Goal: Task Accomplishment & Management: Manage account settings

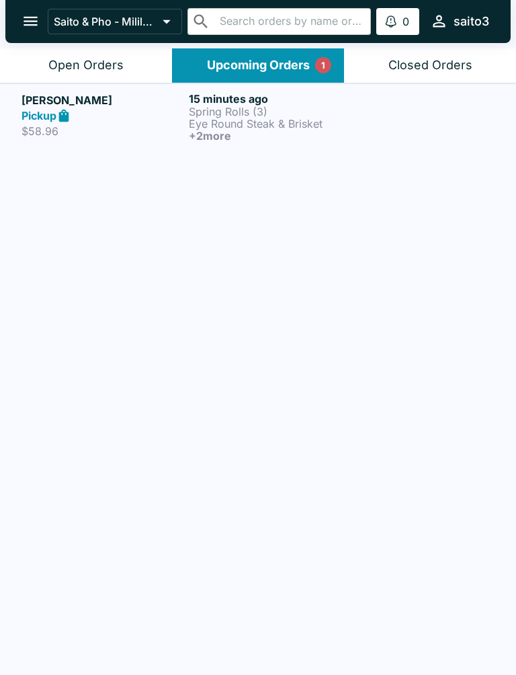
click at [132, 101] on h5 "[PERSON_NAME]" at bounding box center [103, 100] width 162 height 16
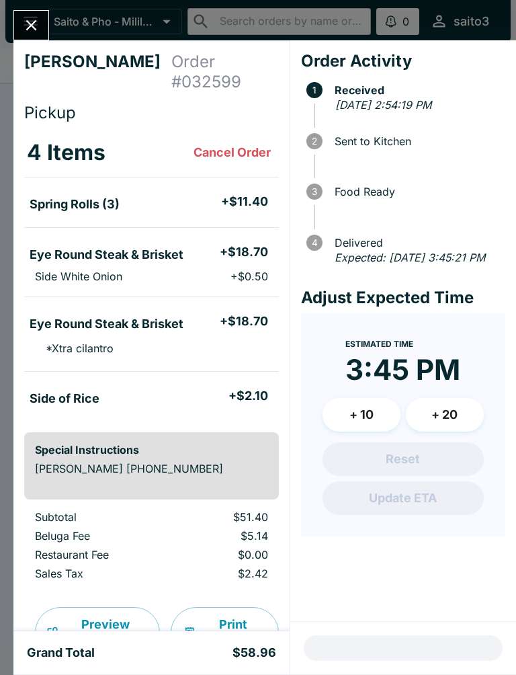
click at [37, 29] on icon "Close" at bounding box center [31, 25] width 18 height 18
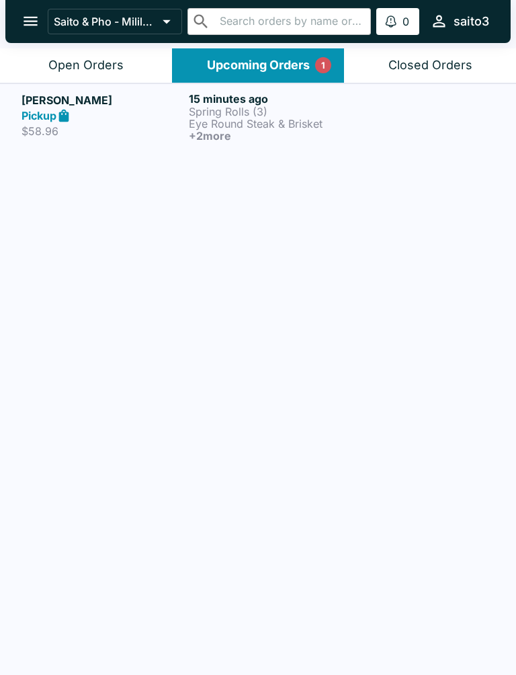
click at [65, 69] on div "Open Orders" at bounding box center [85, 65] width 75 height 15
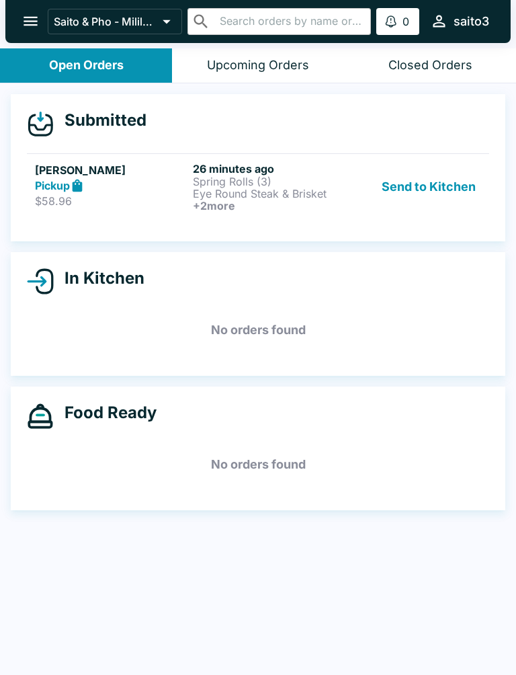
click at [248, 173] on h6 "26 minutes ago" at bounding box center [269, 168] width 153 height 13
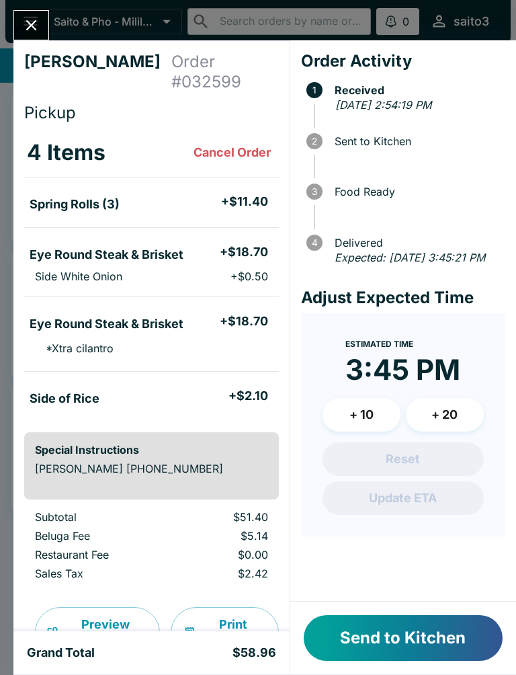
click at [428, 646] on button "Send to Kitchen" at bounding box center [403, 638] width 199 height 46
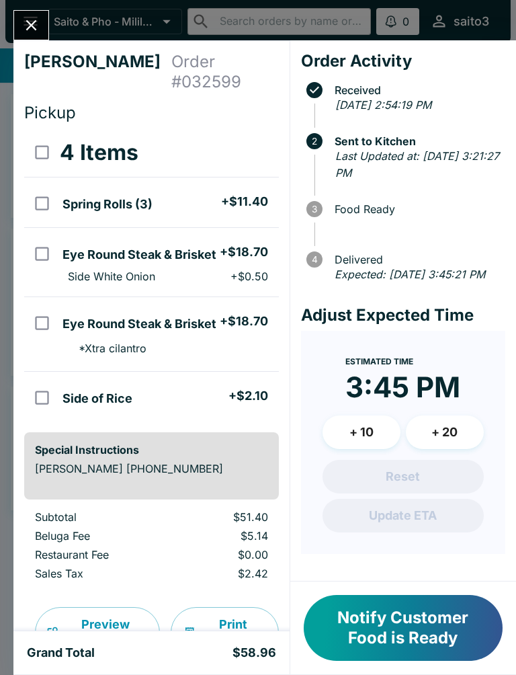
click at [432, 654] on button "Notify Customer Food is Ready" at bounding box center [403, 628] width 199 height 66
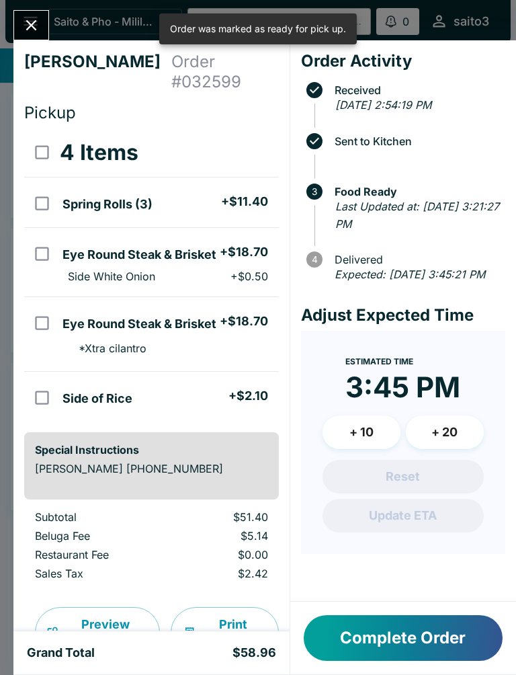
click at [34, 22] on icon "Close" at bounding box center [31, 25] width 11 height 11
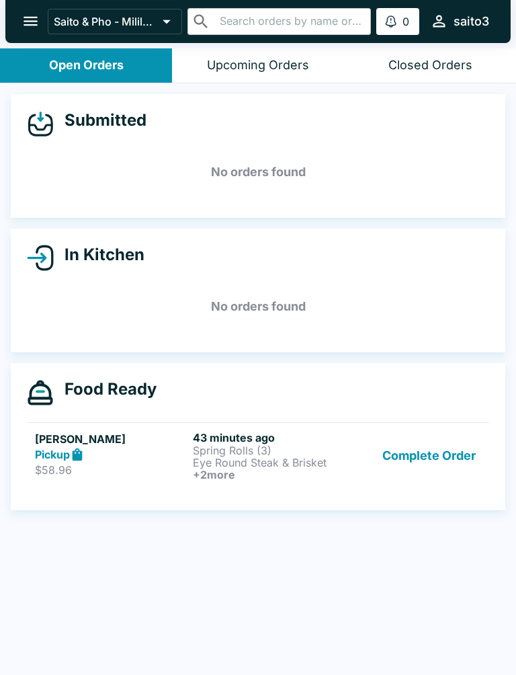
click at [439, 487] on link "[PERSON_NAME] Pickup $58.96 43 minutes ago Spring Rolls (3) Eye Round Steak & B…" at bounding box center [258, 455] width 462 height 67
click at [452, 457] on button "Complete Order" at bounding box center [429, 456] width 104 height 50
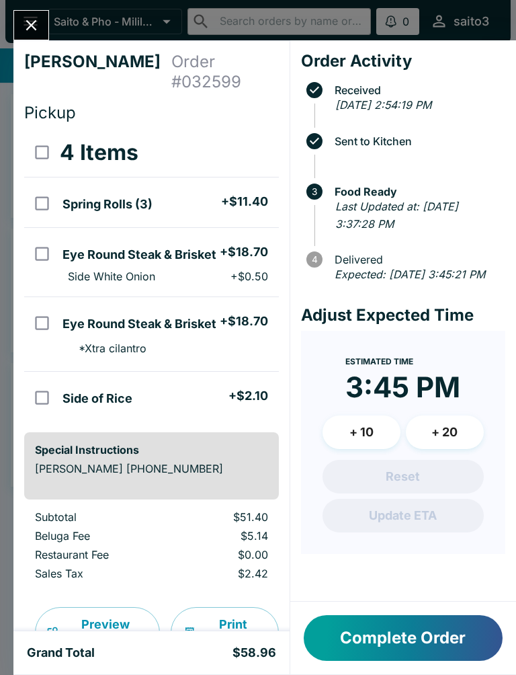
click at [396, 647] on button "Complete Order" at bounding box center [403, 638] width 199 height 46
click at [386, 622] on button "Complete Order" at bounding box center [403, 638] width 199 height 46
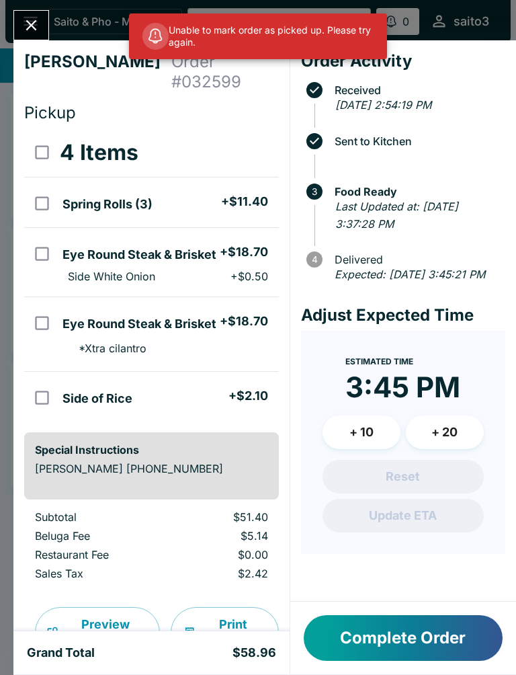
click at [30, 34] on icon "Close" at bounding box center [31, 25] width 18 height 18
